Goal: Information Seeking & Learning: Check status

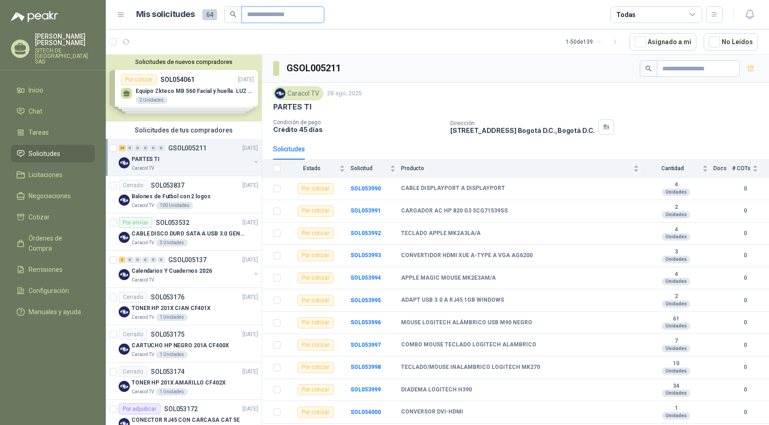
click at [274, 14] on input "text" at bounding box center [279, 15] width 64 height 16
paste input "**********"
type input "**********"
click at [293, 17] on input "**********" at bounding box center [279, 15] width 64 height 16
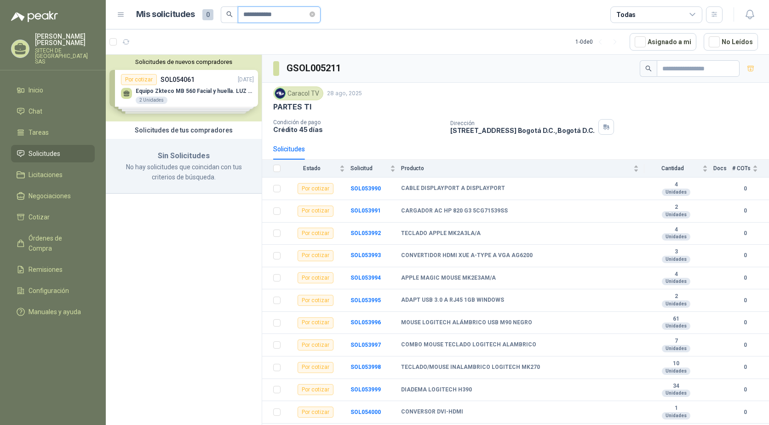
click at [293, 17] on input "**********" at bounding box center [275, 15] width 64 height 16
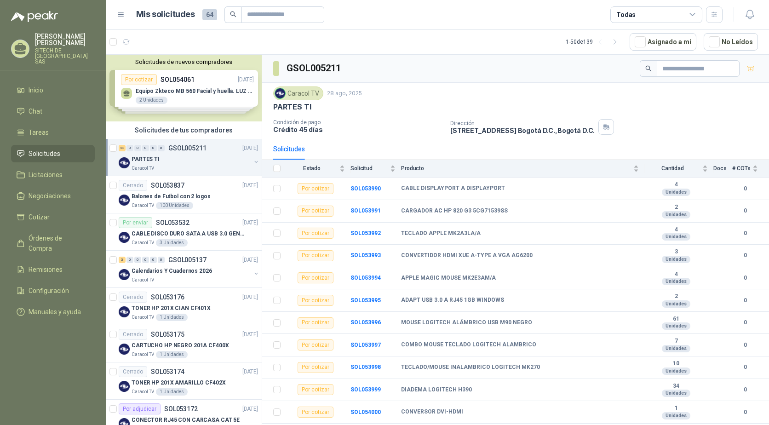
drag, startPoint x: 714, startPoint y: 0, endPoint x: 491, endPoint y: 86, distance: 238.8
click at [491, 86] on div "Caracol TV 28 ago, 2025 PARTES TI Condición de pago Crédito 45 [PERSON_NAME] Di…" at bounding box center [515, 111] width 507 height 56
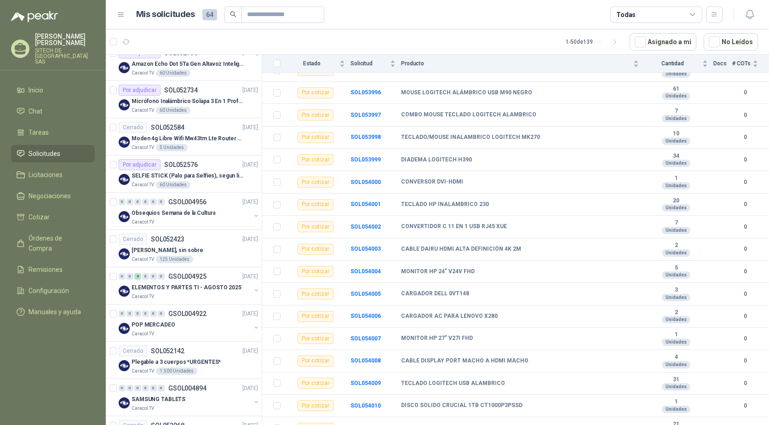
scroll to position [781, 0]
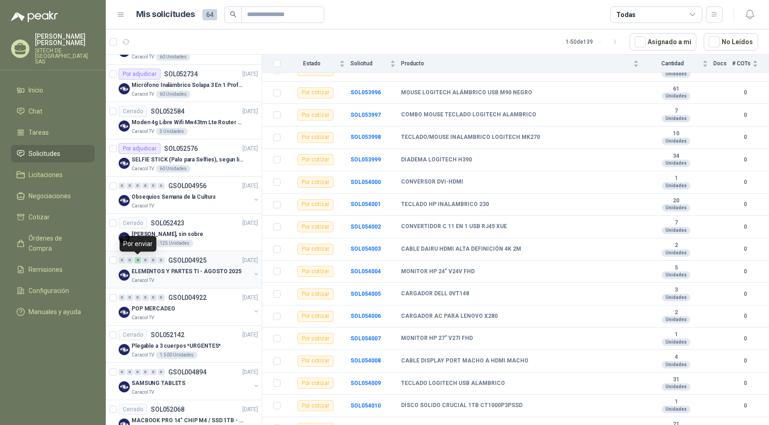
click at [137, 261] on div "8" at bounding box center [137, 260] width 7 height 6
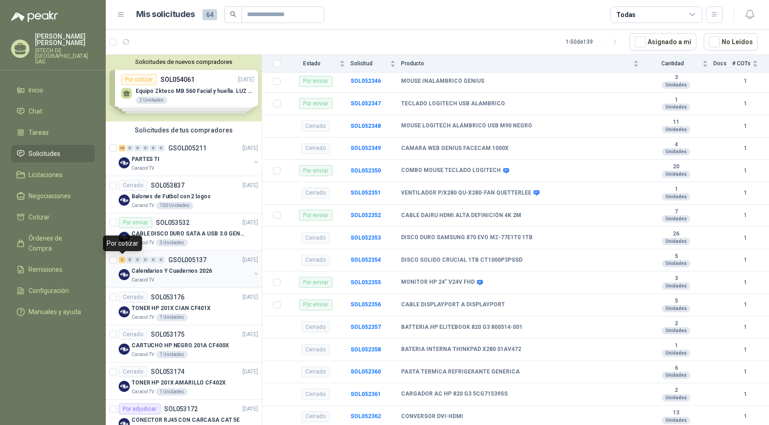
click at [122, 261] on div "3" at bounding box center [122, 260] width 7 height 6
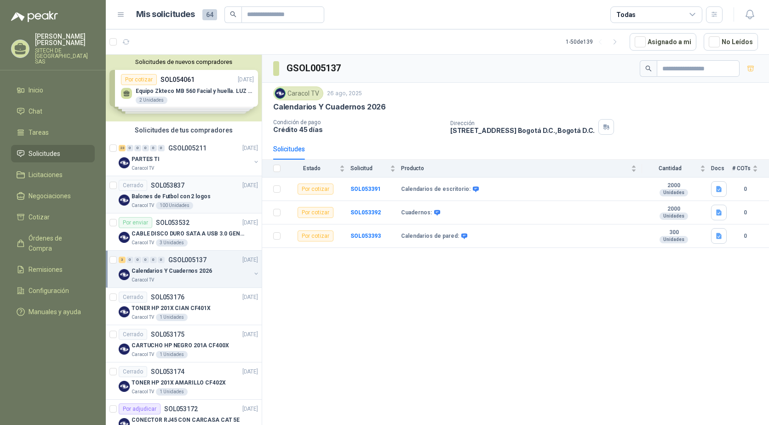
click at [176, 189] on div "Cerrado SOL053837" at bounding box center [152, 185] width 66 height 11
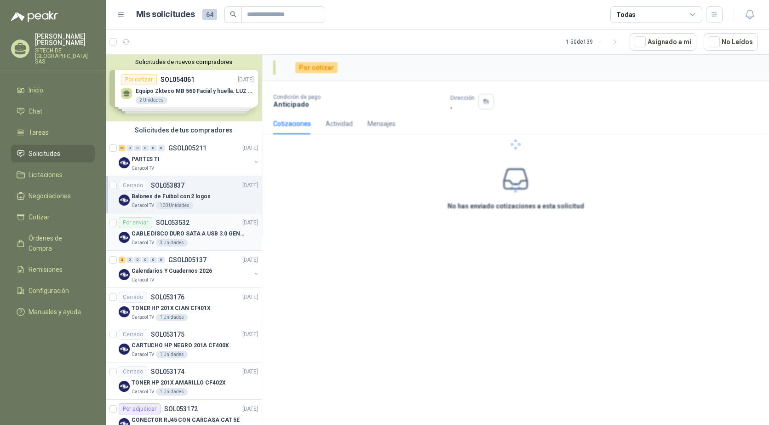
click at [180, 229] on p "CABLE DISCO DURO SATA A USB 3.0 GENERICO" at bounding box center [188, 233] width 114 height 9
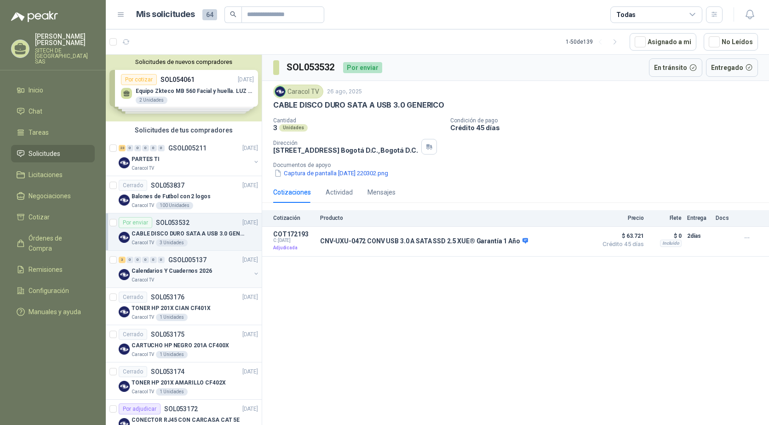
click at [186, 263] on p "GSOL005137" at bounding box center [187, 260] width 38 height 6
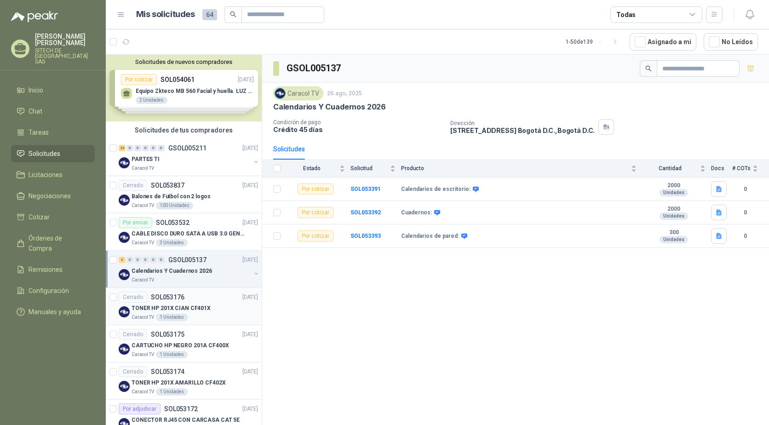
click at [178, 307] on p "TONER HP 201X CIAN CF401X" at bounding box center [170, 308] width 79 height 9
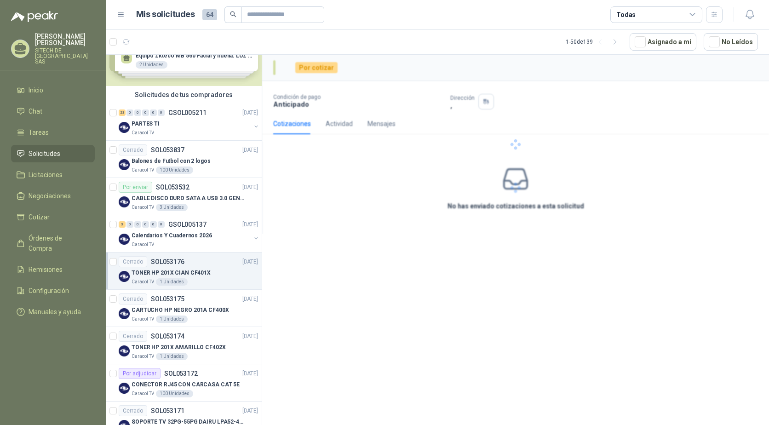
scroll to position [92, 0]
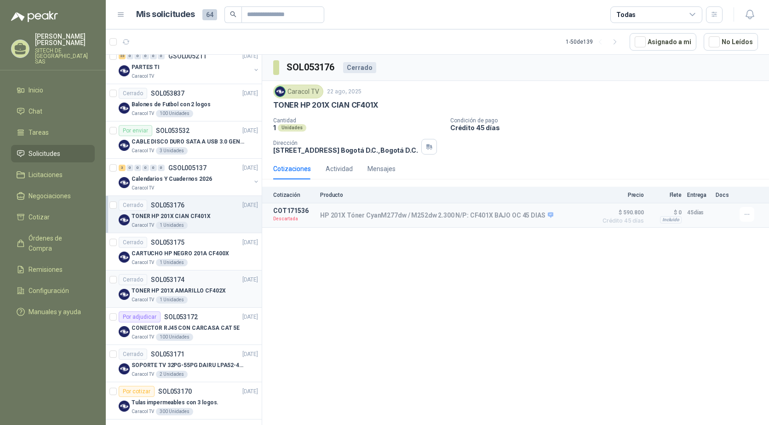
click at [176, 287] on p "TONER HP 201X AMARILLO CF402X" at bounding box center [178, 290] width 94 height 9
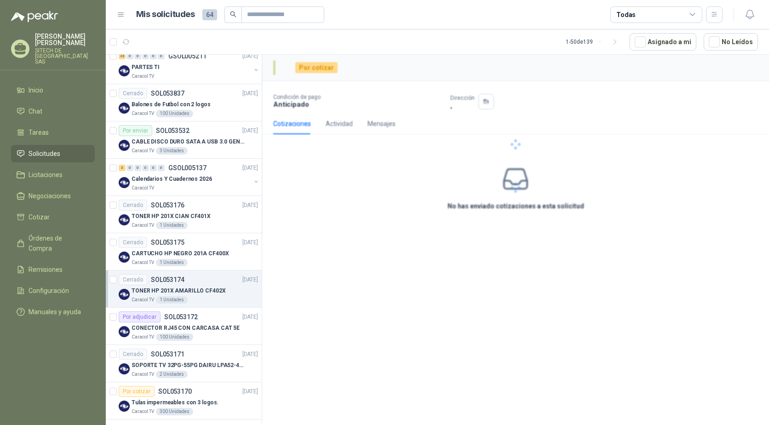
scroll to position [138, 0]
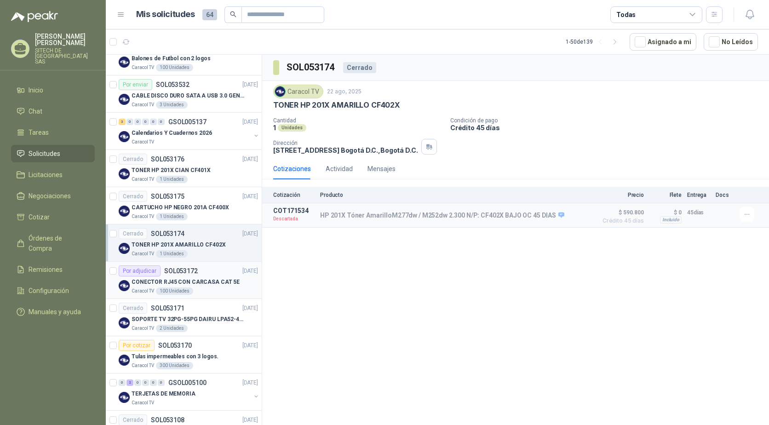
click at [172, 276] on div "Por adjudicar SOL053172" at bounding box center [158, 270] width 79 height 11
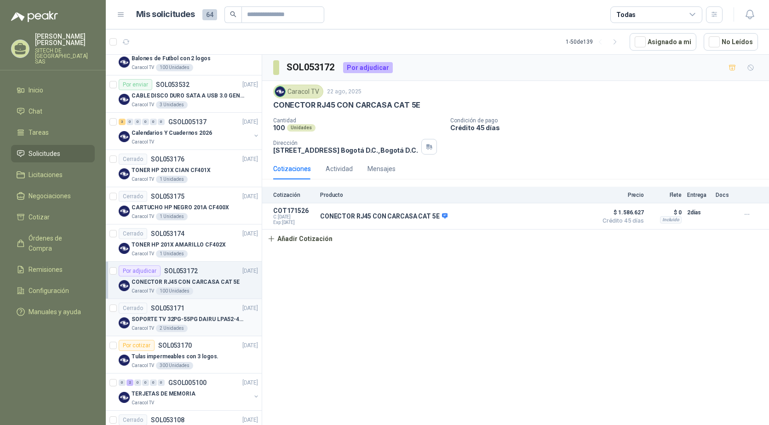
click at [180, 303] on div "Cerrado SOL053171" at bounding box center [152, 307] width 66 height 11
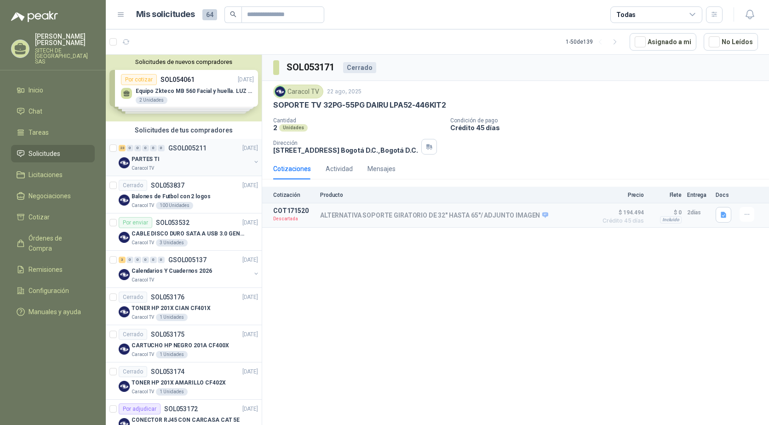
click at [162, 160] on div "PARTES TI" at bounding box center [190, 159] width 119 height 11
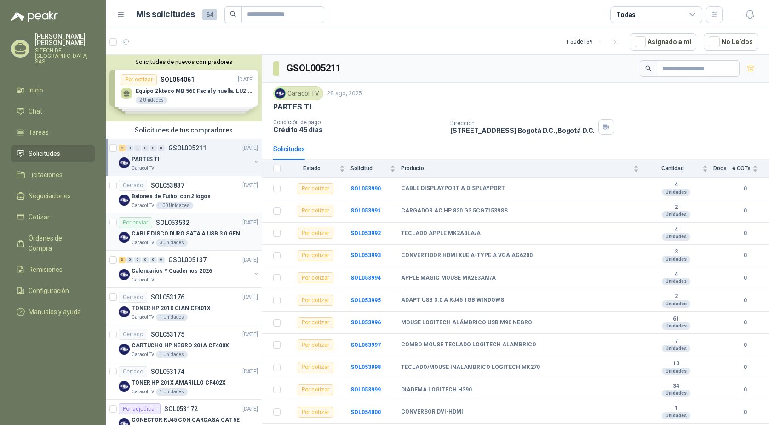
click at [197, 229] on p "CABLE DISCO DURO SATA A USB 3.0 GENERICO" at bounding box center [188, 233] width 114 height 9
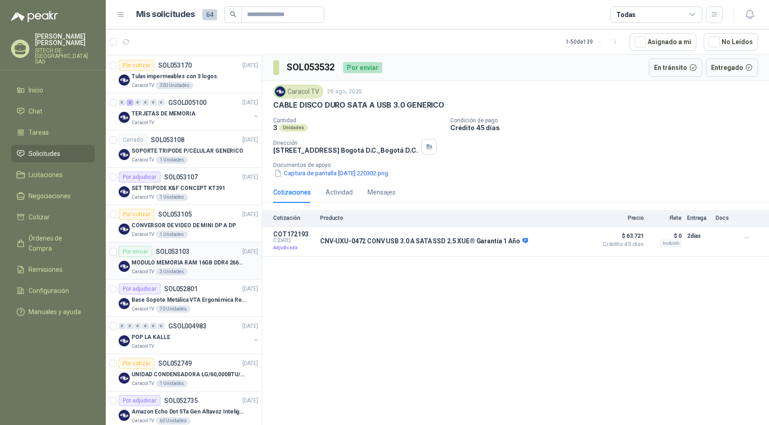
scroll to position [506, 0]
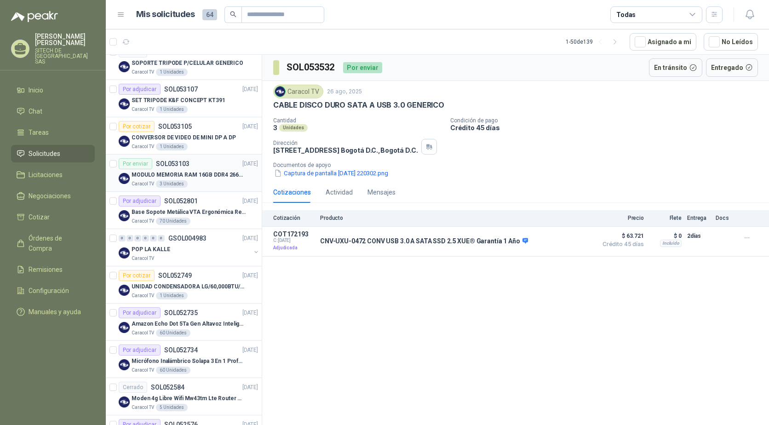
click at [166, 170] on div "MODULO MEMORIA RAM 16GB DDR4 2666 MHZ - PORTATIL" at bounding box center [194, 174] width 126 height 11
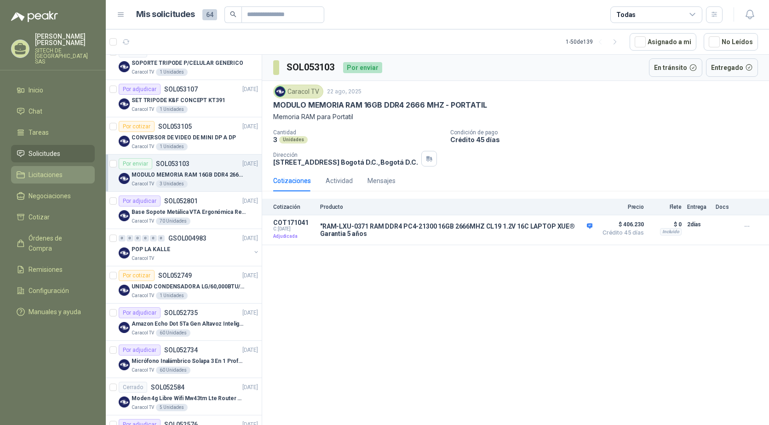
click at [40, 170] on span "Licitaciones" at bounding box center [46, 175] width 34 height 10
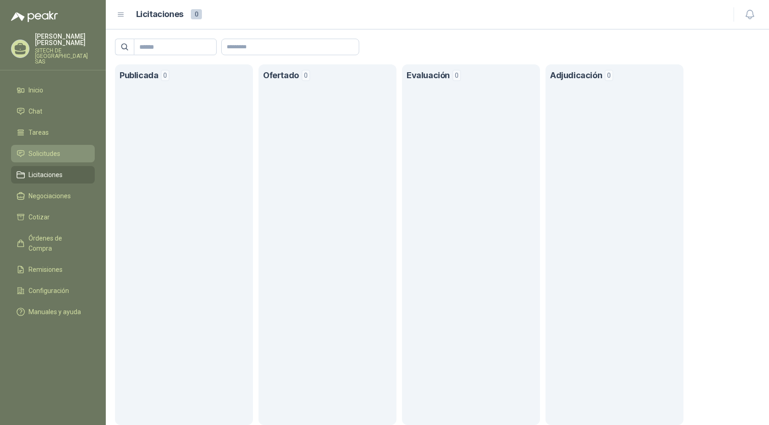
click at [38, 145] on link "Solicitudes" at bounding box center [53, 153] width 84 height 17
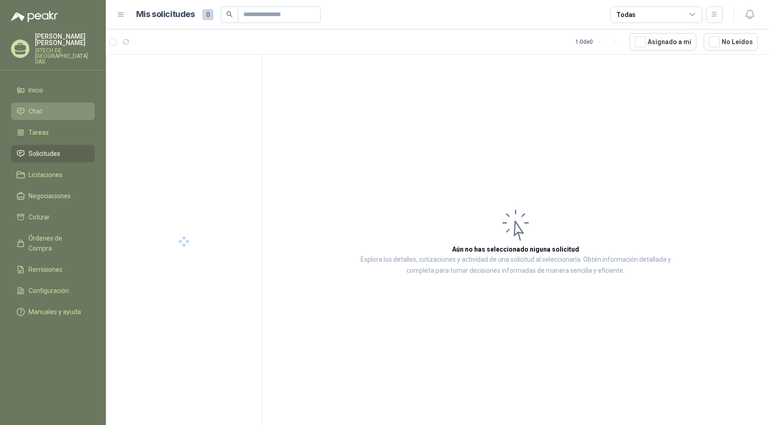
click at [40, 103] on link "Chat" at bounding box center [53, 111] width 84 height 17
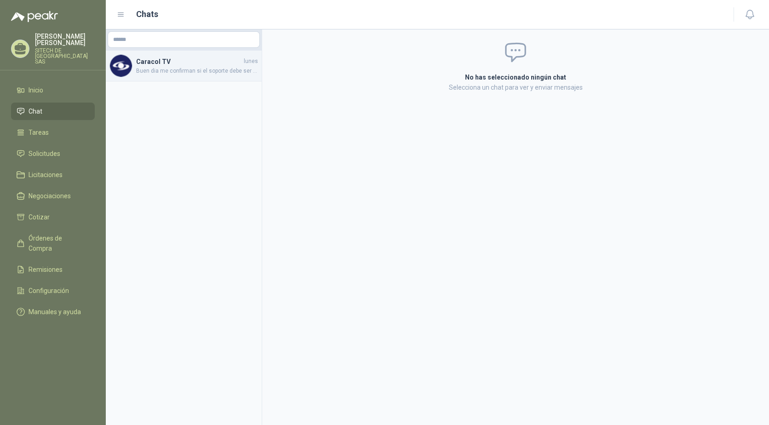
click at [161, 75] on div "Caracol TV lunes Buen dia me confirman si el soporte debe ser marca Dairu o pod…" at bounding box center [184, 66] width 156 height 31
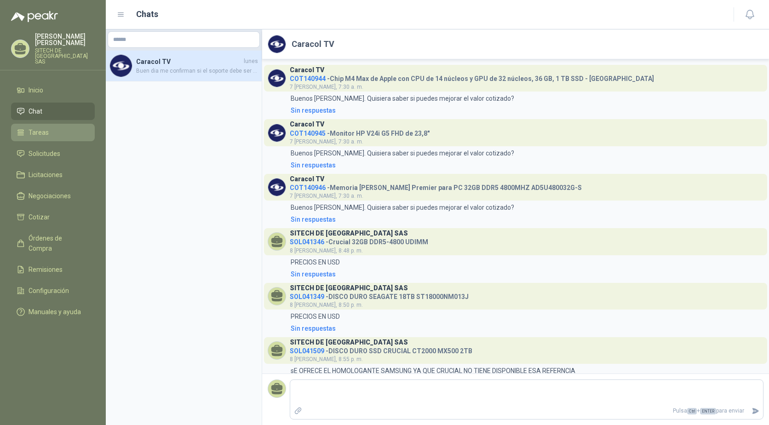
scroll to position [272, 0]
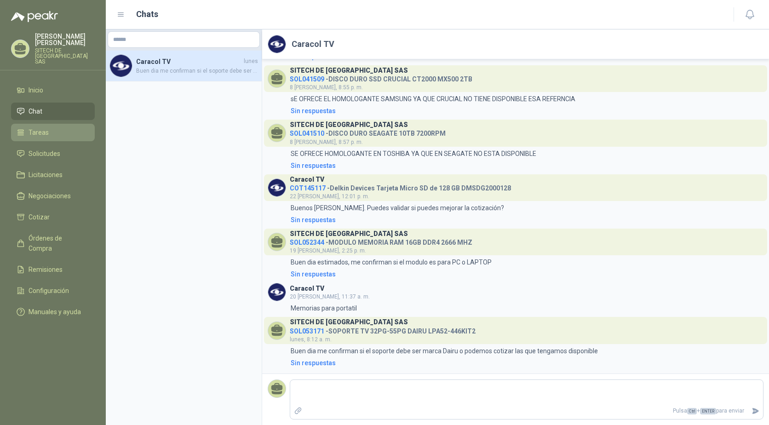
click at [39, 127] on span "Tareas" at bounding box center [39, 132] width 20 height 10
click at [42, 156] on link "Solicitudes" at bounding box center [53, 153] width 84 height 17
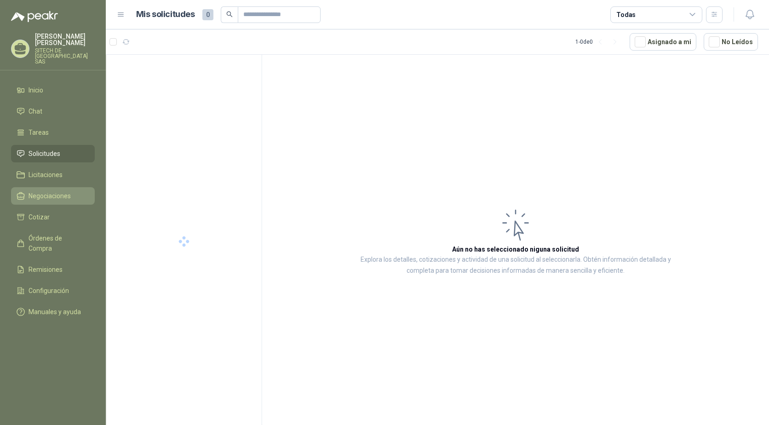
click at [57, 191] on span "Negociaciones" at bounding box center [50, 196] width 42 height 10
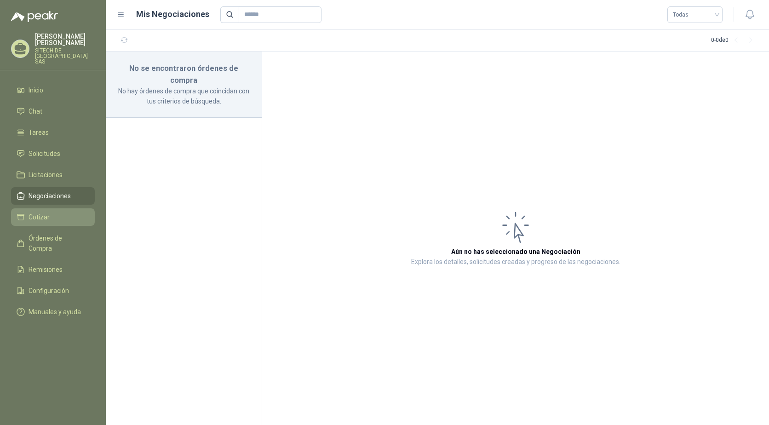
click at [49, 214] on li "Cotizar" at bounding box center [53, 217] width 73 height 10
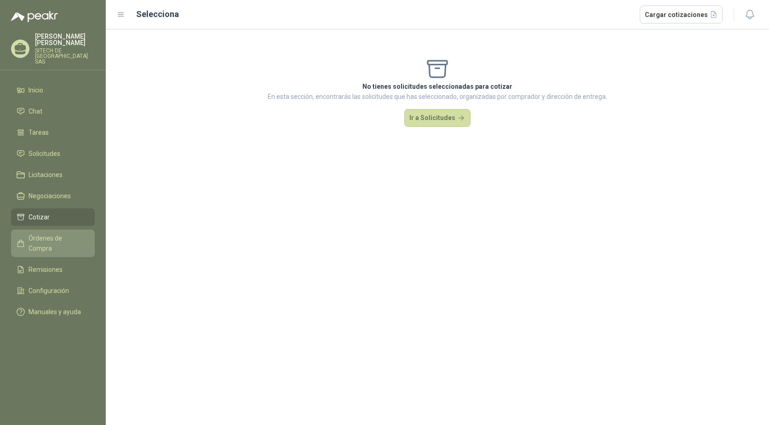
click at [57, 233] on span "Órdenes de Compra" at bounding box center [57, 243] width 57 height 20
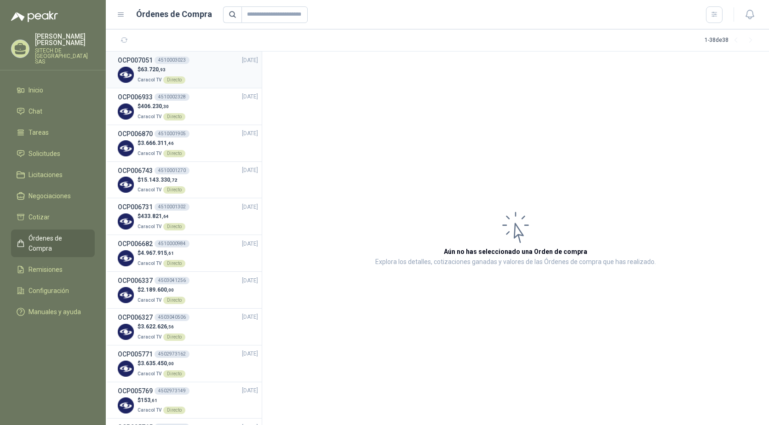
click at [182, 74] on p "Caracol TV Directo" at bounding box center [161, 79] width 48 height 10
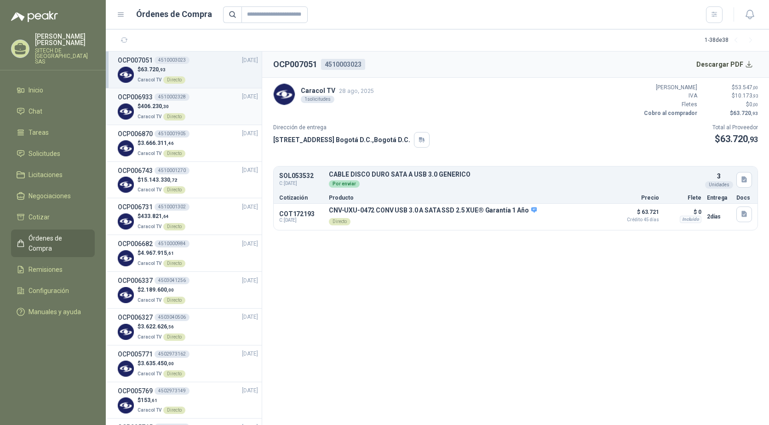
click at [196, 102] on div "$ 406.230 ,30 Caracol TV Directo" at bounding box center [188, 111] width 140 height 19
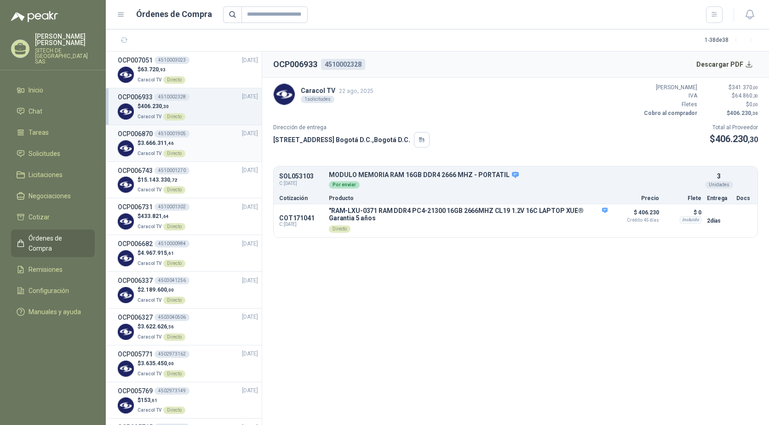
click at [211, 151] on div "$ 3.666.311 ,46 Caracol TV Directo" at bounding box center [188, 148] width 140 height 19
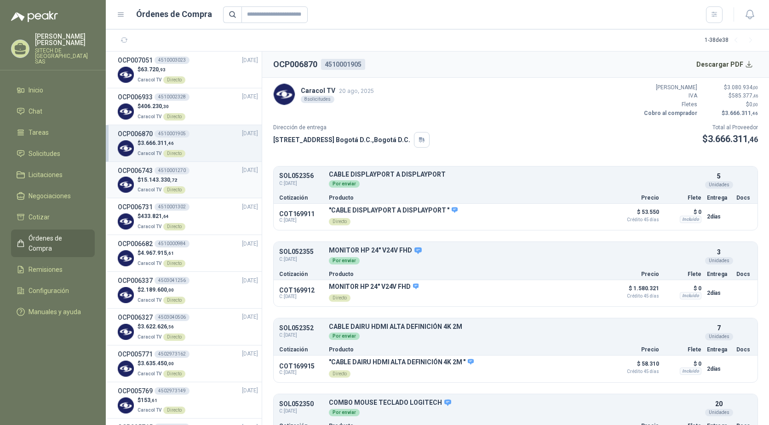
click at [192, 179] on div "$ 15.143.330 ,72 Caracol TV Directo" at bounding box center [188, 185] width 140 height 19
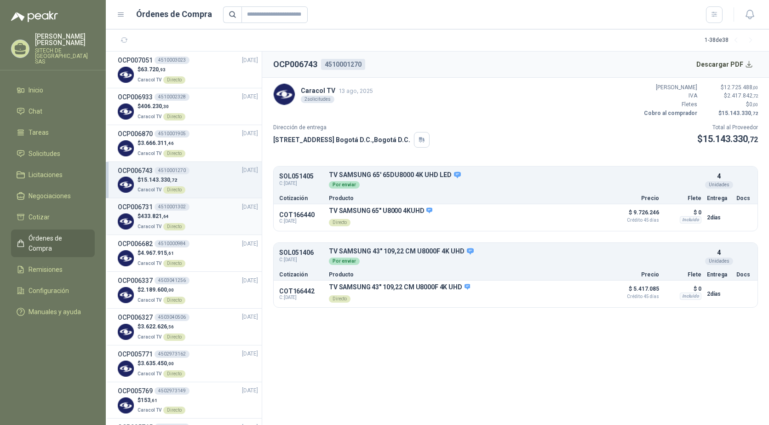
click at [214, 221] on div "$ 433.821 ,64 Caracol TV Directo" at bounding box center [188, 221] width 140 height 19
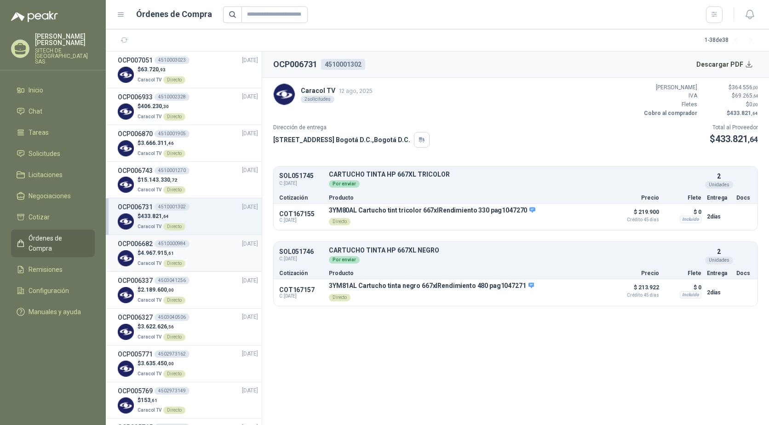
click at [197, 242] on div "OCP006682 4510000984 [DATE]" at bounding box center [188, 244] width 140 height 10
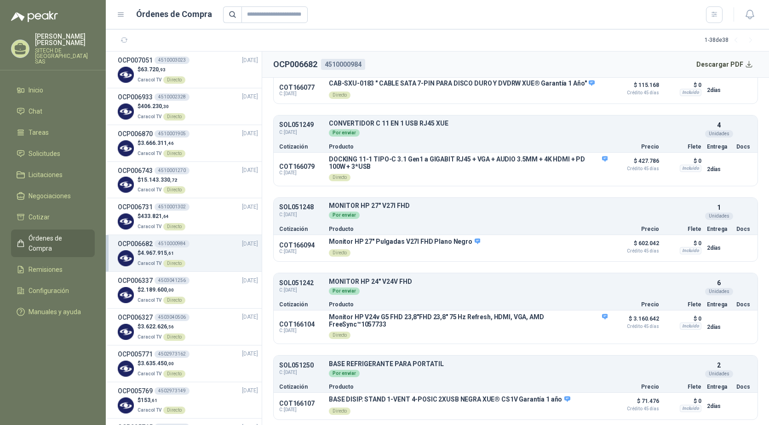
scroll to position [204, 0]
click at [156, 66] on span "63.720 ,93" at bounding box center [153, 69] width 25 height 6
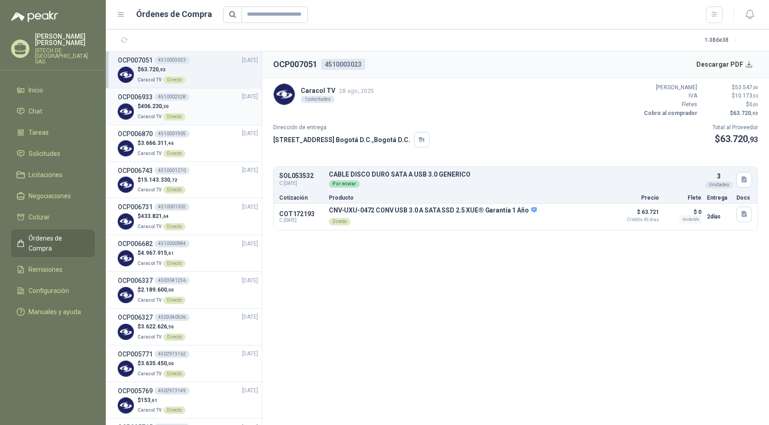
click at [172, 106] on p "$ 406.230 ,30" at bounding box center [161, 106] width 48 height 9
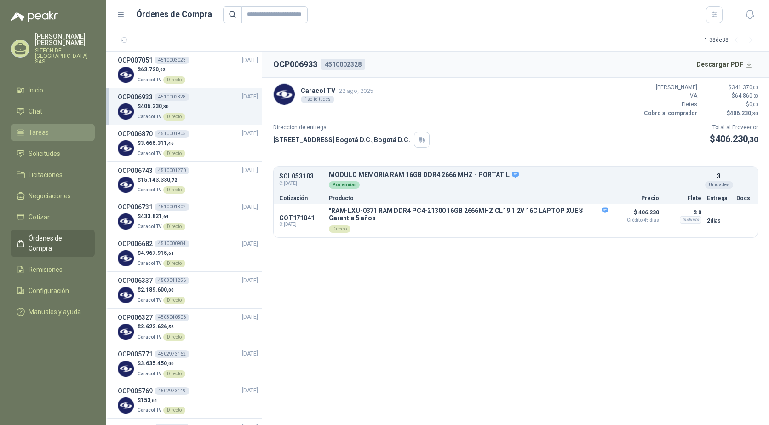
click at [30, 130] on span "Tareas" at bounding box center [39, 132] width 20 height 10
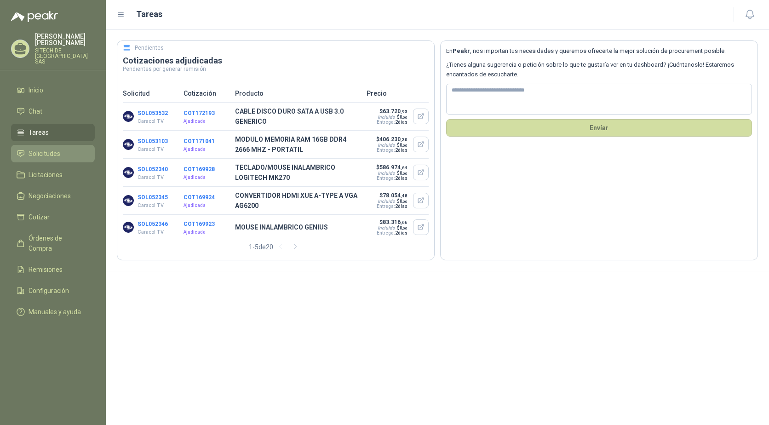
click at [43, 148] on span "Solicitudes" at bounding box center [45, 153] width 32 height 10
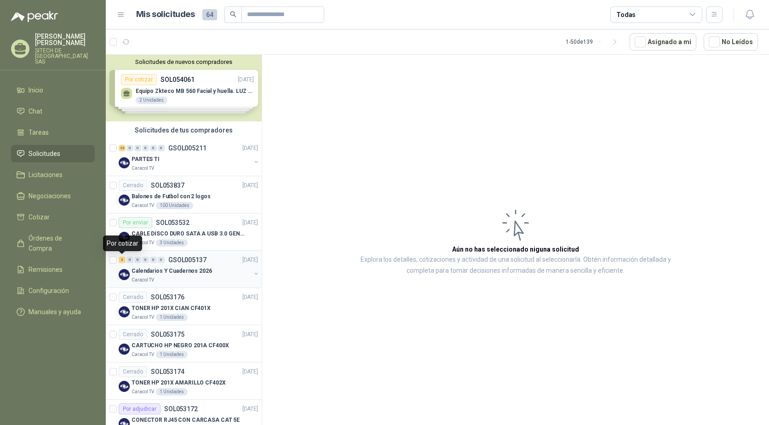
click at [122, 260] on div "3" at bounding box center [122, 260] width 7 height 6
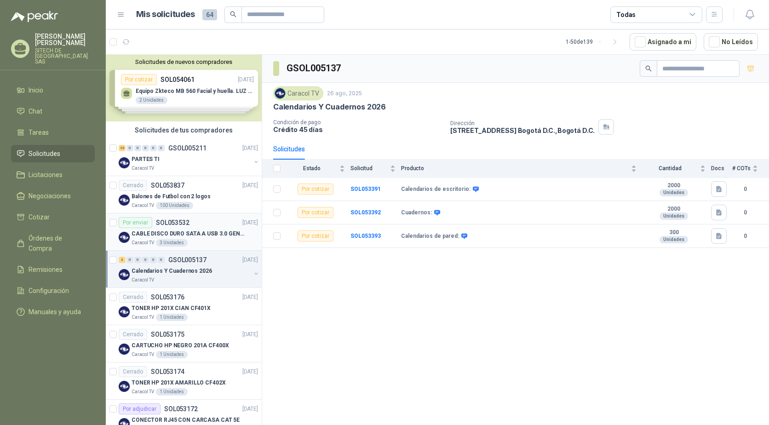
click at [177, 226] on p "SOL053532" at bounding box center [173, 222] width 34 height 6
